Goal: Information Seeking & Learning: Find specific fact

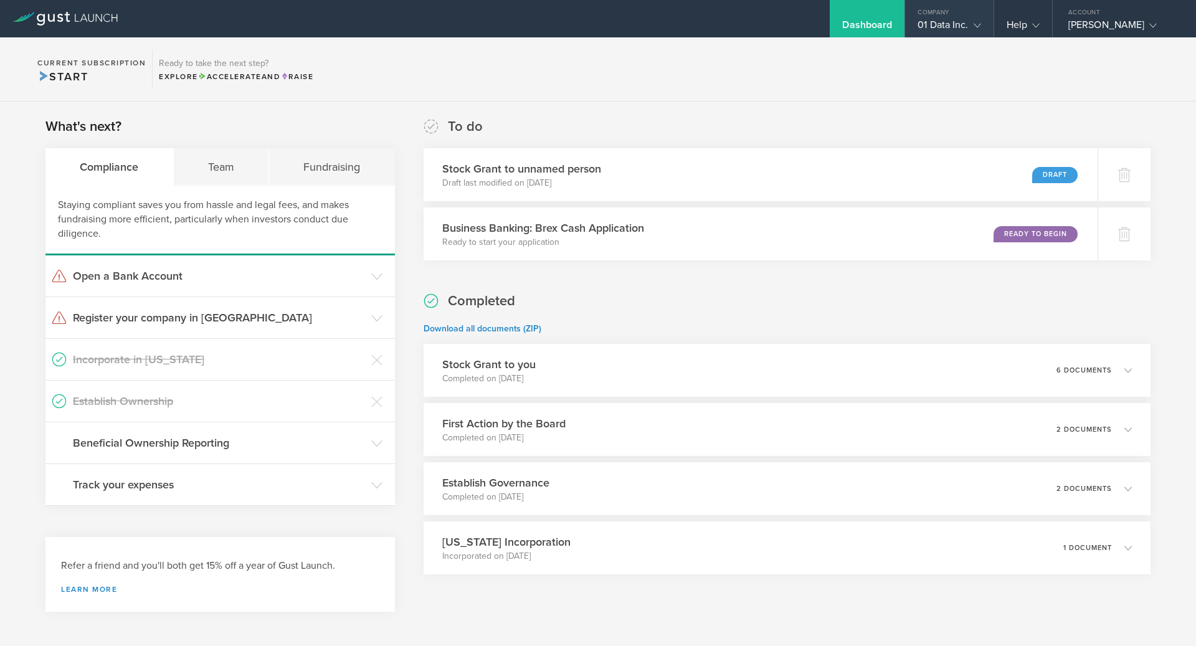
click at [952, 24] on div "01 Data Inc." at bounding box center [949, 28] width 63 height 19
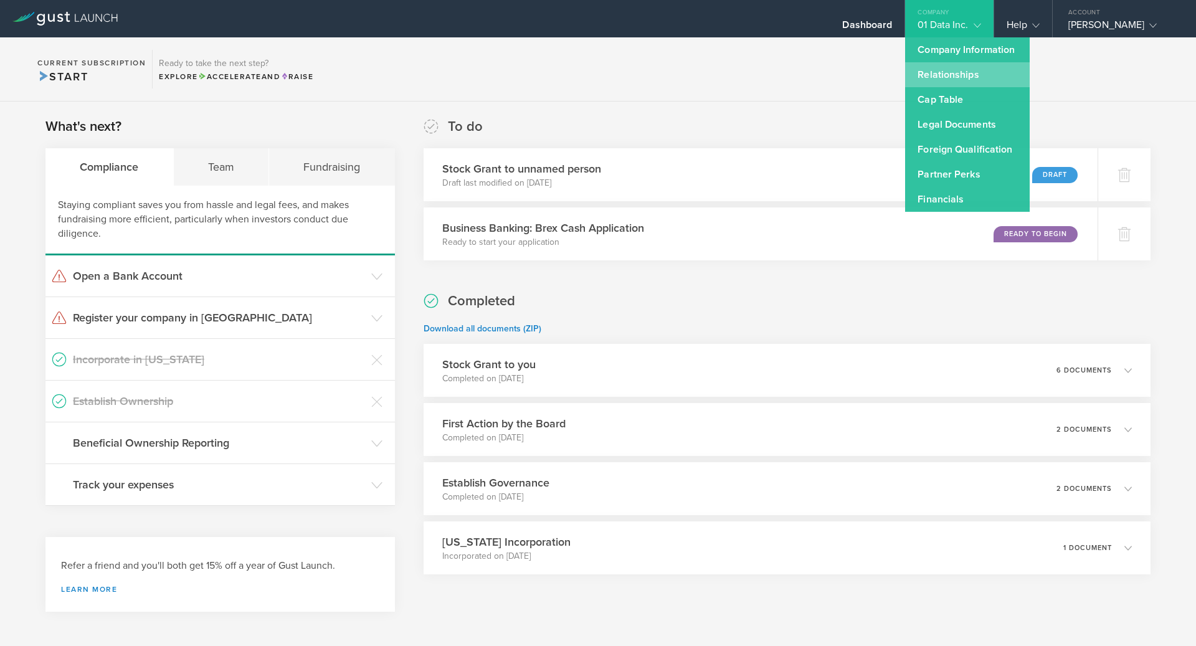
click at [941, 70] on link "Relationships" at bounding box center [967, 74] width 125 height 25
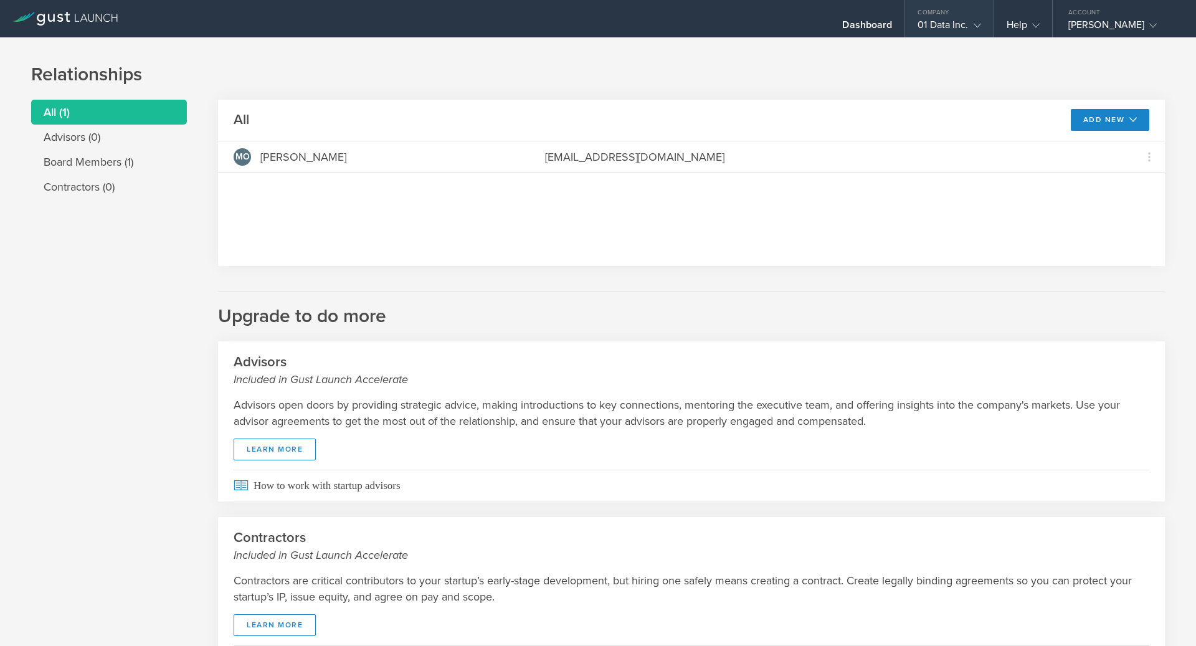
click at [930, 19] on div "01 Data Inc." at bounding box center [949, 28] width 63 height 19
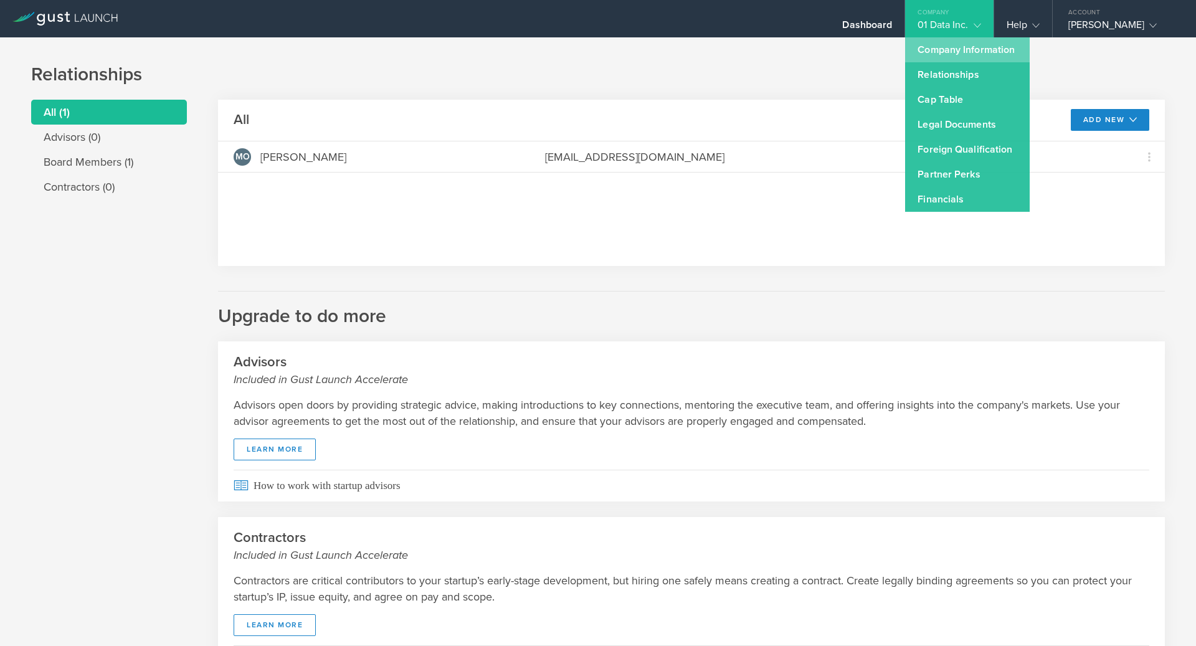
click at [927, 53] on link "Company Information" at bounding box center [967, 49] width 125 height 25
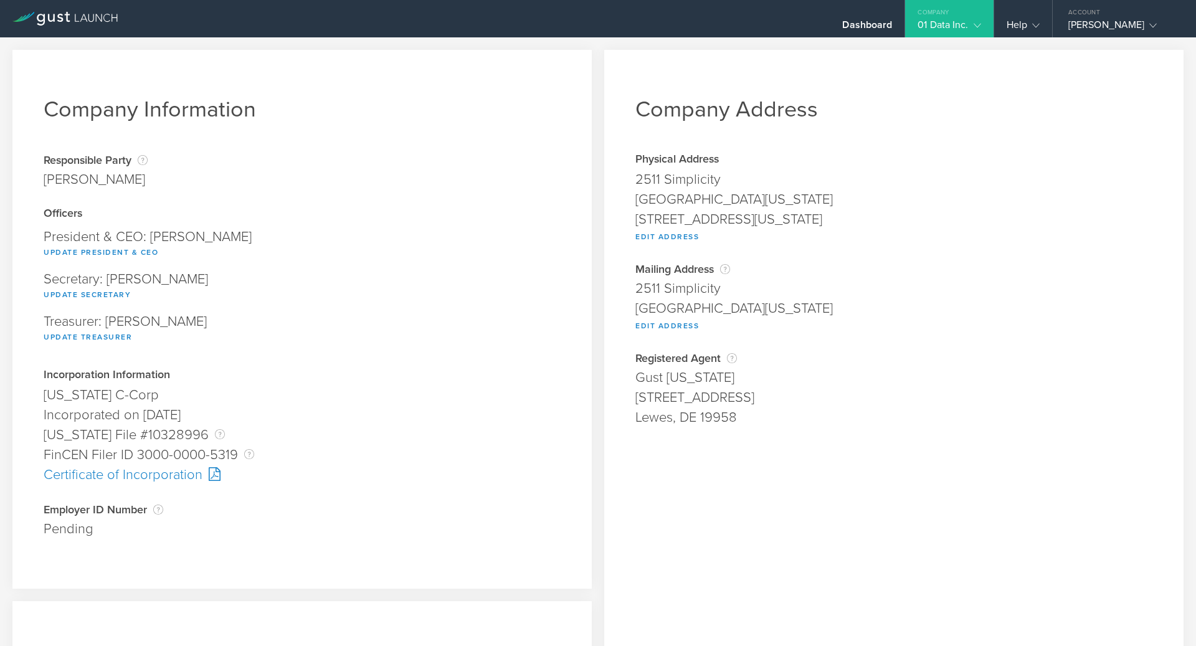
click at [168, 508] on div "Employer ID Number The Employer Identification Number (EIN), also called a Fede…" at bounding box center [302, 509] width 517 height 12
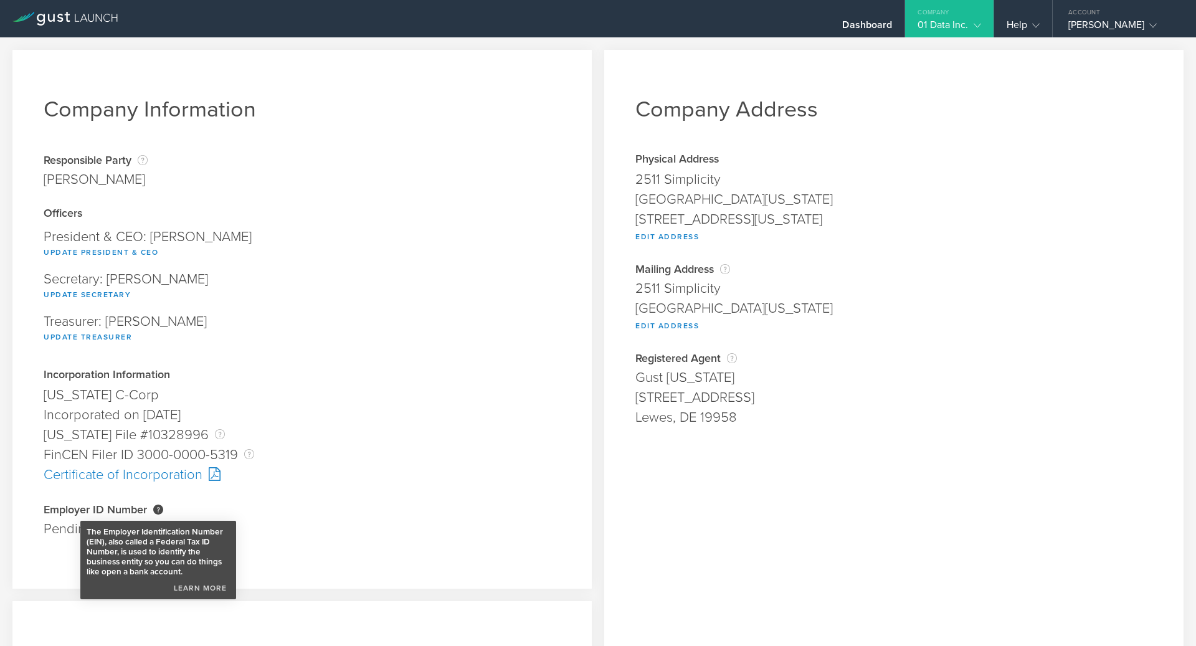
click at [158, 508] on div "The Employer Identification Number (EIN), also called a Federal Tax ID Number, …" at bounding box center [158, 510] width 10 height 10
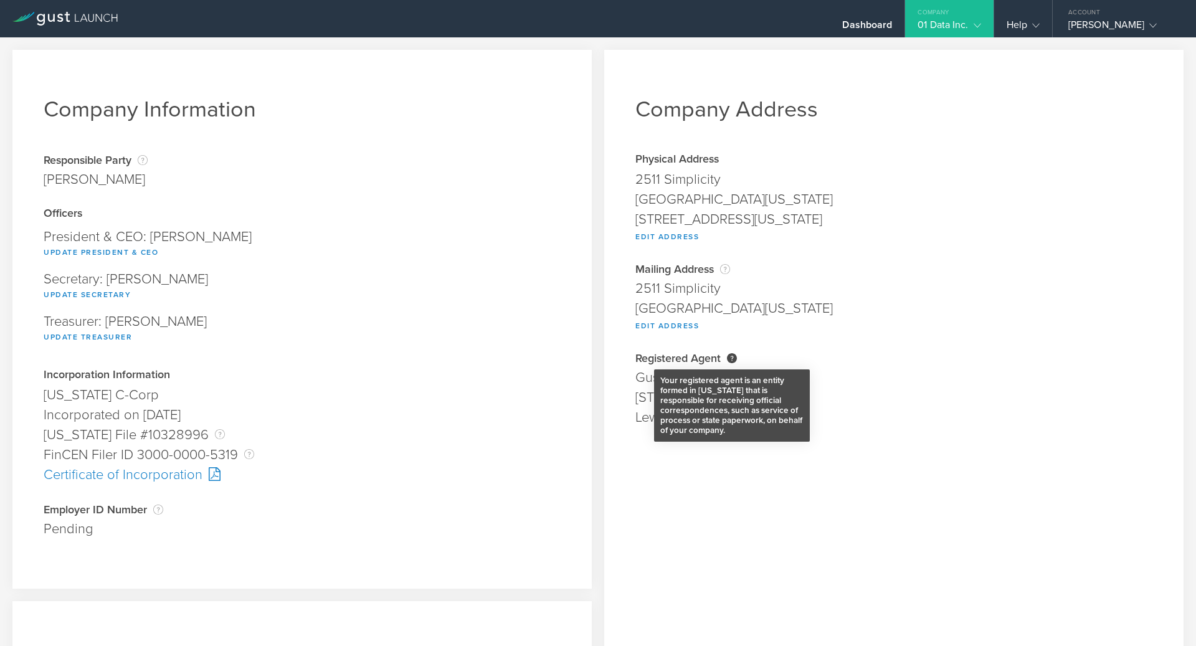
click at [733, 354] on div "Your registered agent is an entity formed in [US_STATE] that is responsible for…" at bounding box center [732, 358] width 10 height 10
